Goal: Feedback & Contribution: Submit feedback/report problem

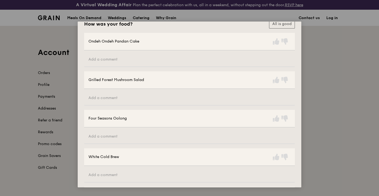
scroll to position [39, 0]
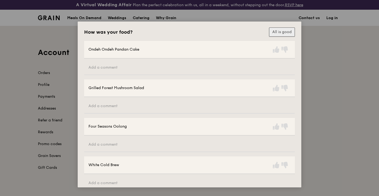
click at [274, 33] on button "All is good" at bounding box center [282, 31] width 26 height 9
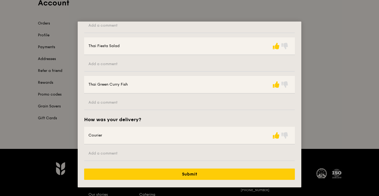
scroll to position [54, 0]
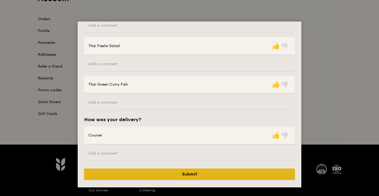
click at [192, 172] on button "Submit" at bounding box center [189, 173] width 211 height 11
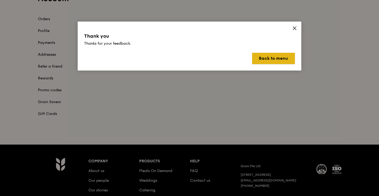
click at [258, 61] on button "Back to menu" at bounding box center [273, 58] width 43 height 11
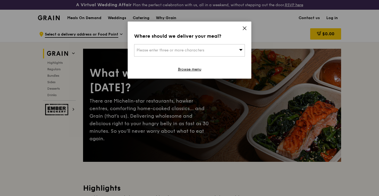
click at [245, 29] on icon at bounding box center [244, 28] width 5 height 5
